Goal: Use online tool/utility: Utilize a website feature to perform a specific function

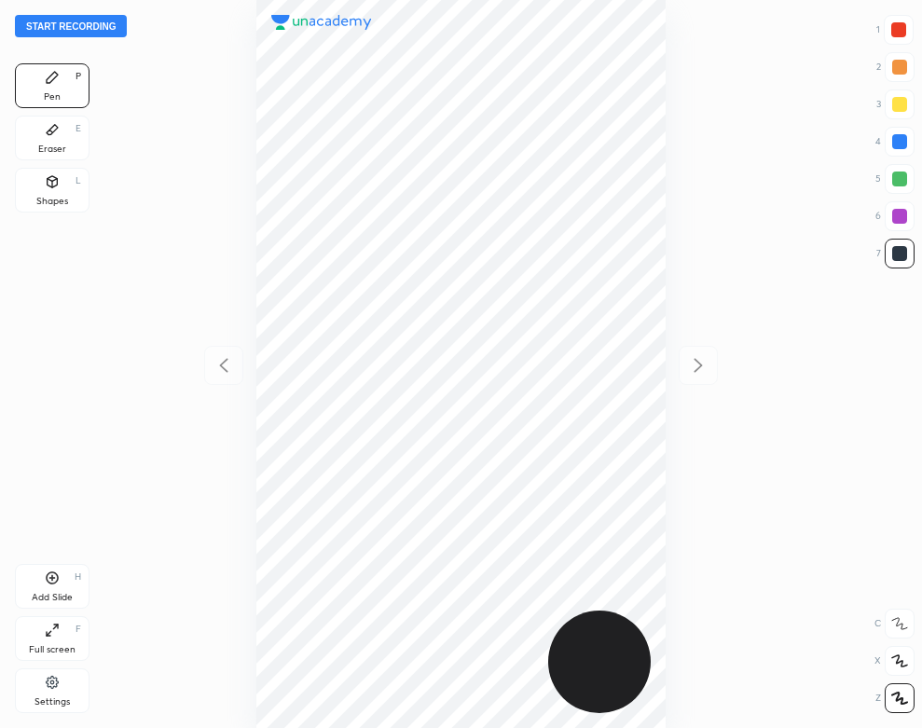
scroll to position [728, 624]
click at [102, 22] on button "Start recording" at bounding box center [71, 26] width 112 height 22
click at [179, 312] on div "01 : 09" at bounding box center [461, 364] width 624 height 728
click at [76, 579] on div "H" at bounding box center [78, 576] width 7 height 9
click at [61, 189] on div "Shapes L" at bounding box center [52, 190] width 75 height 45
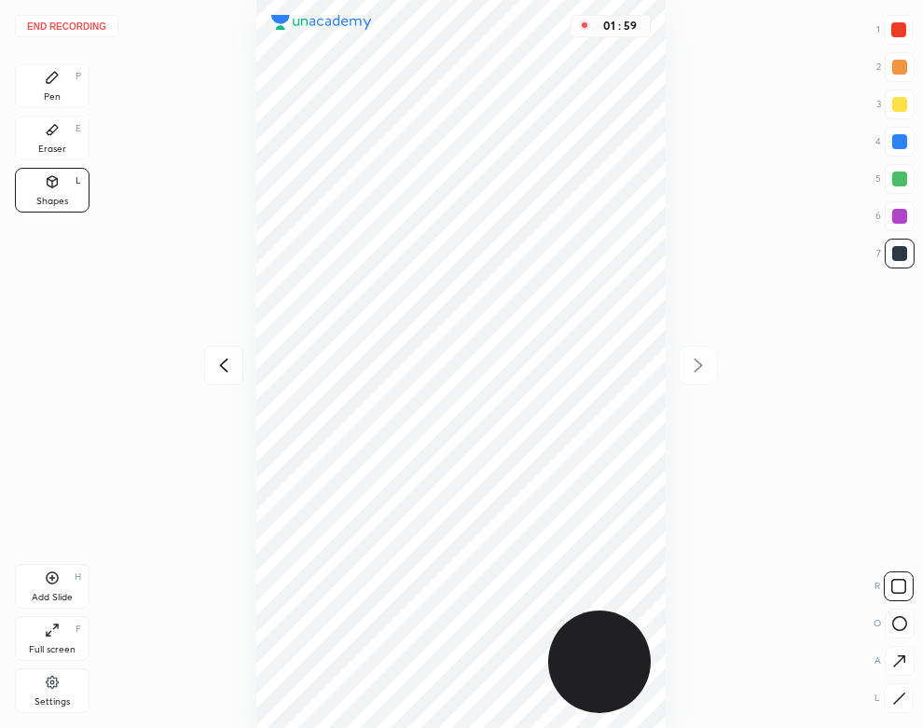
click at [65, 73] on div "Pen P" at bounding box center [52, 85] width 75 height 45
click at [100, 24] on button "End recording" at bounding box center [66, 26] width 103 height 22
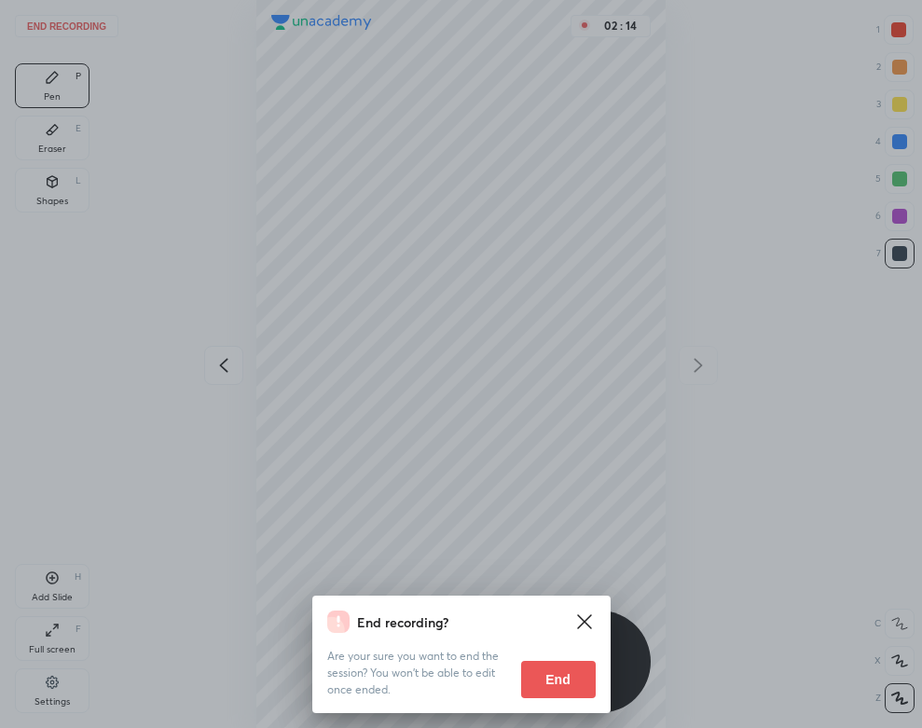
click at [564, 677] on button "End" at bounding box center [558, 679] width 75 height 37
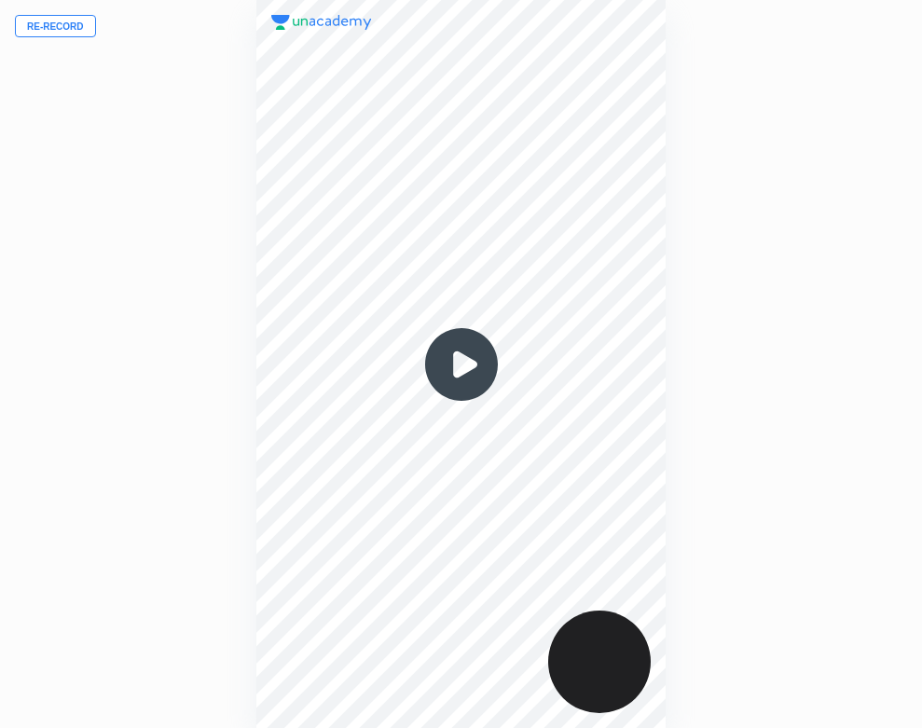
click at [458, 365] on img at bounding box center [462, 365] width 90 height 90
